Goal: Task Accomplishment & Management: Manage account settings

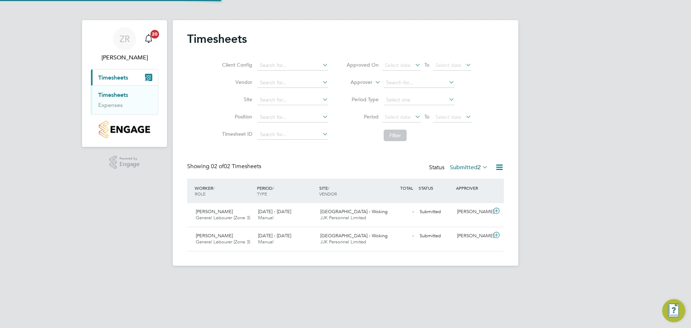
scroll to position [18, 63]
click at [482, 215] on div "[PERSON_NAME]" at bounding box center [472, 212] width 37 height 12
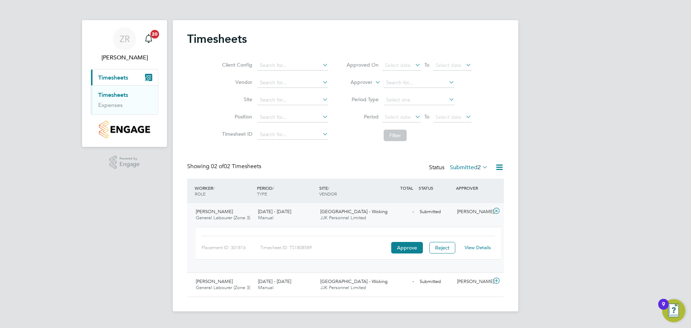
click at [475, 248] on link "View Details" at bounding box center [477, 247] width 26 height 6
click at [265, 282] on span "[DATE] - [DATE]" at bounding box center [274, 281] width 33 height 6
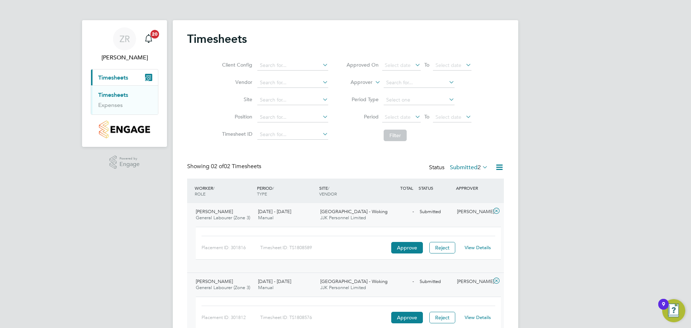
click at [472, 319] on link "View Details" at bounding box center [477, 317] width 26 height 6
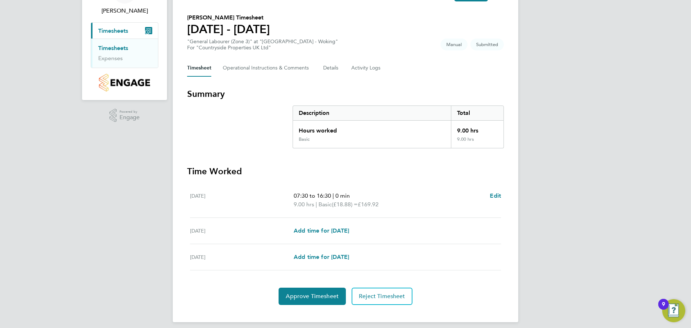
scroll to position [53, 0]
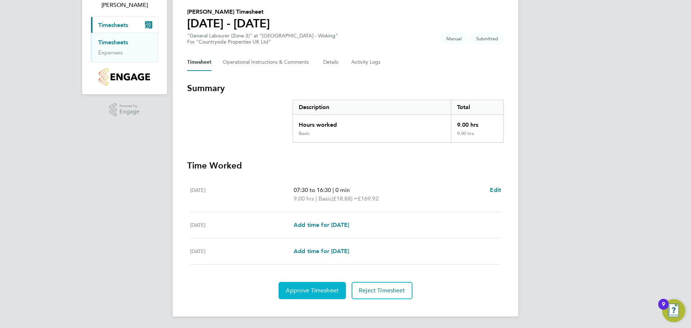
click at [312, 291] on span "Approve Timesheet" at bounding box center [312, 290] width 53 height 7
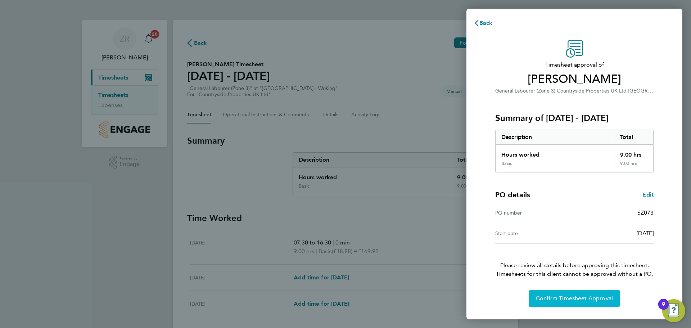
click at [574, 296] on span "Confirm Timesheet Approval" at bounding box center [574, 298] width 77 height 7
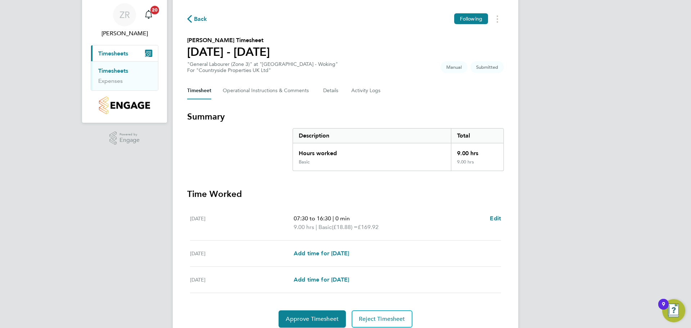
scroll to position [53, 0]
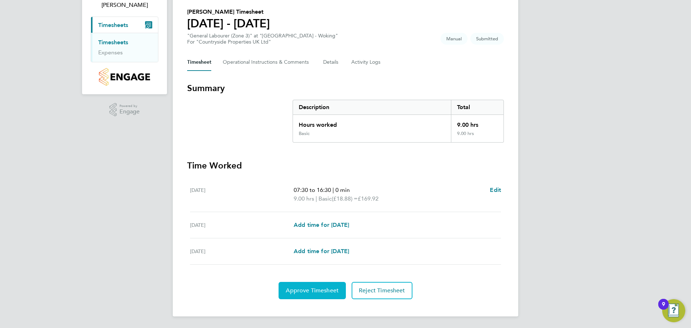
click at [318, 287] on span "Approve Timesheet" at bounding box center [312, 290] width 53 height 7
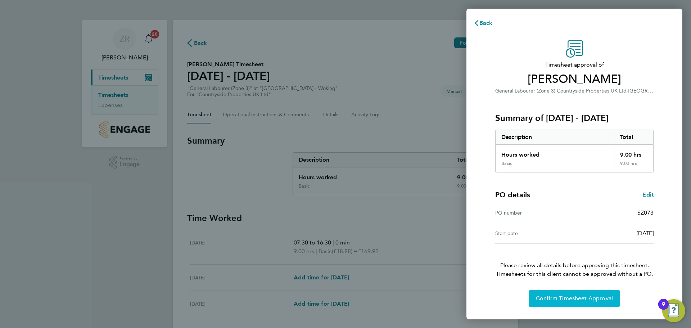
click at [575, 297] on span "Confirm Timesheet Approval" at bounding box center [574, 298] width 77 height 7
